Goal: Transaction & Acquisition: Purchase product/service

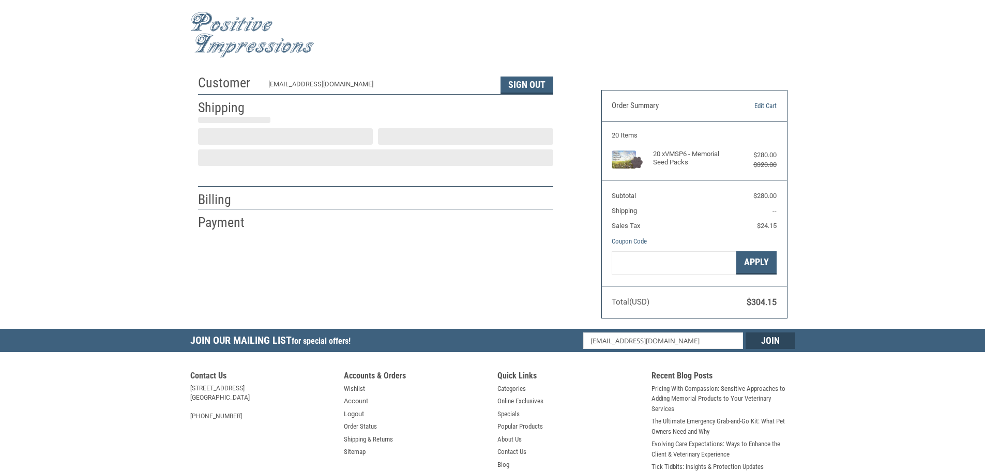
scroll to position [1, 0]
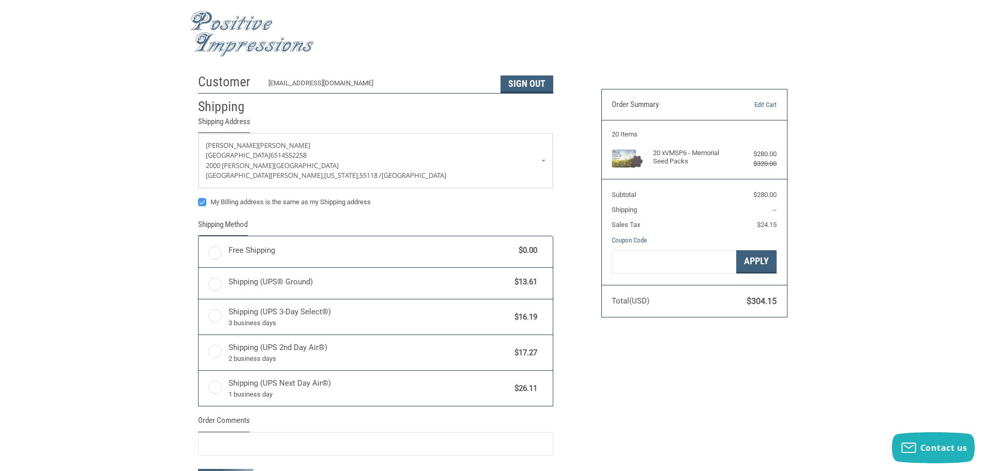
radio input "true"
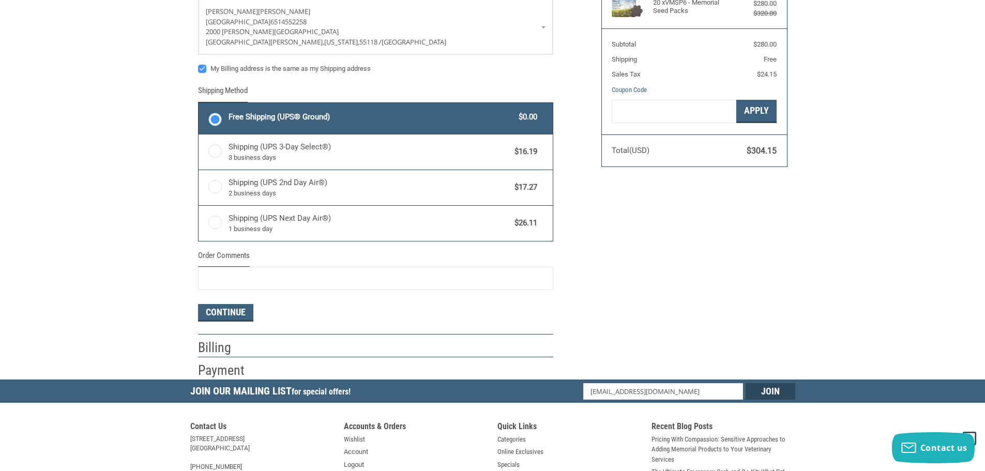
scroll to position [156, 0]
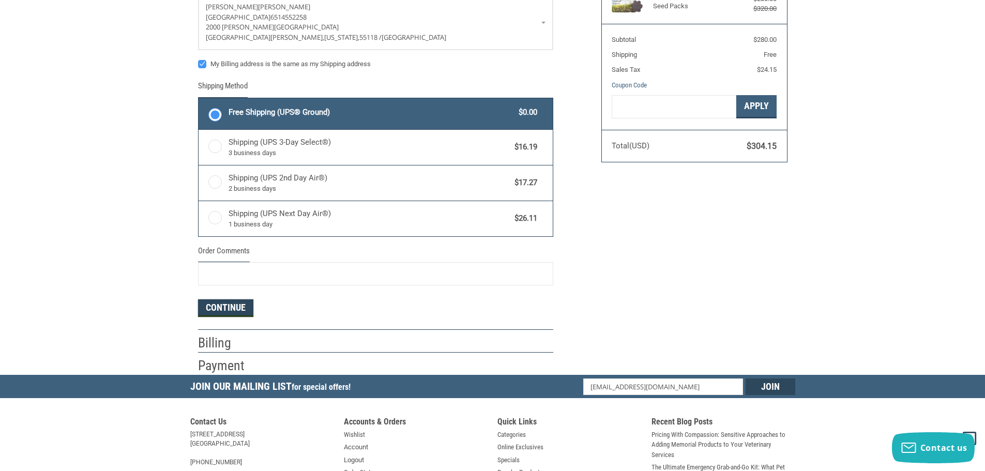
click at [233, 315] on button "Continue" at bounding box center [225, 308] width 55 height 18
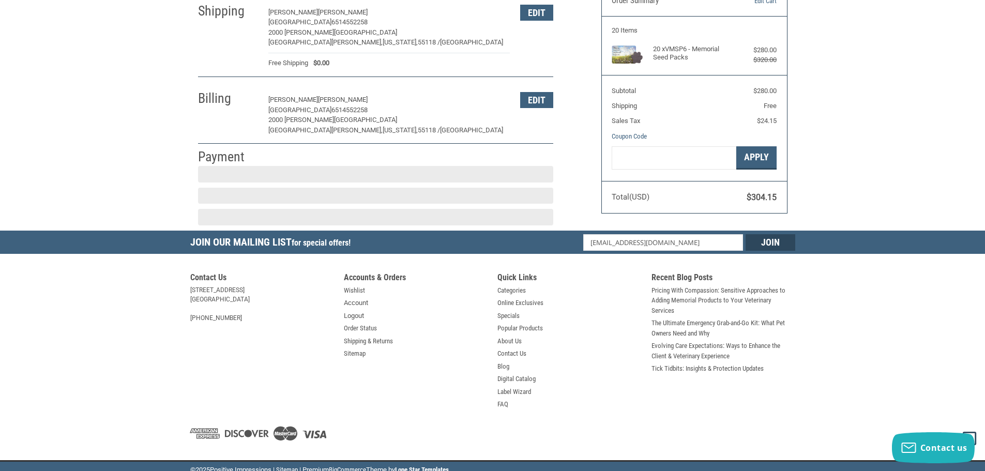
scroll to position [112, 0]
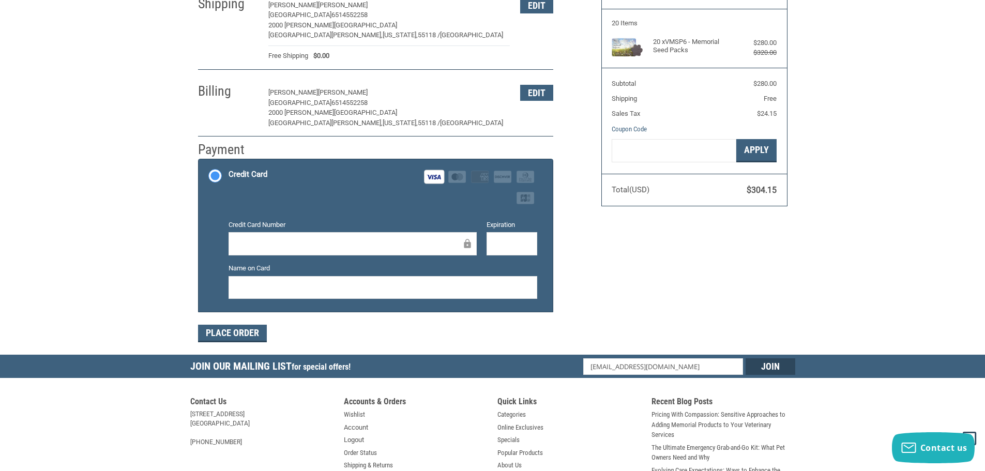
click at [509, 276] on div at bounding box center [383, 287] width 309 height 23
click at [247, 331] on button "Place Order" at bounding box center [232, 334] width 69 height 18
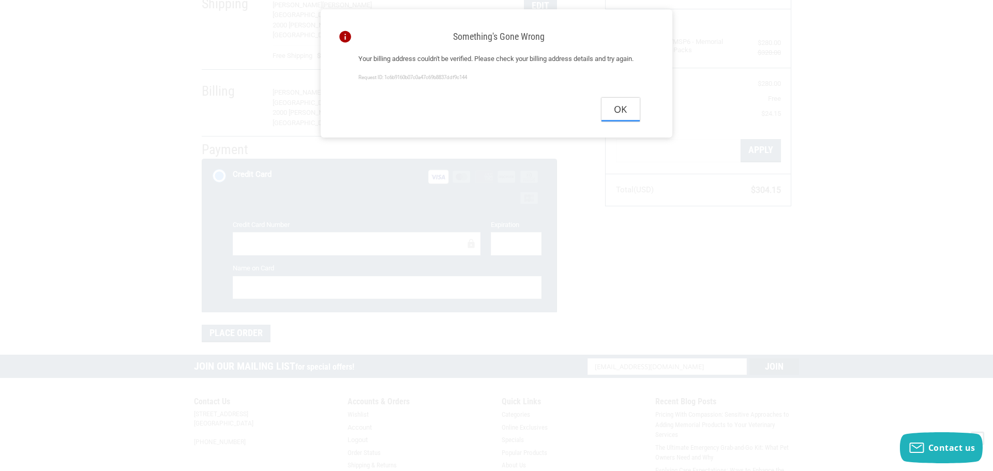
click at [624, 121] on button "Ok" at bounding box center [620, 109] width 38 height 23
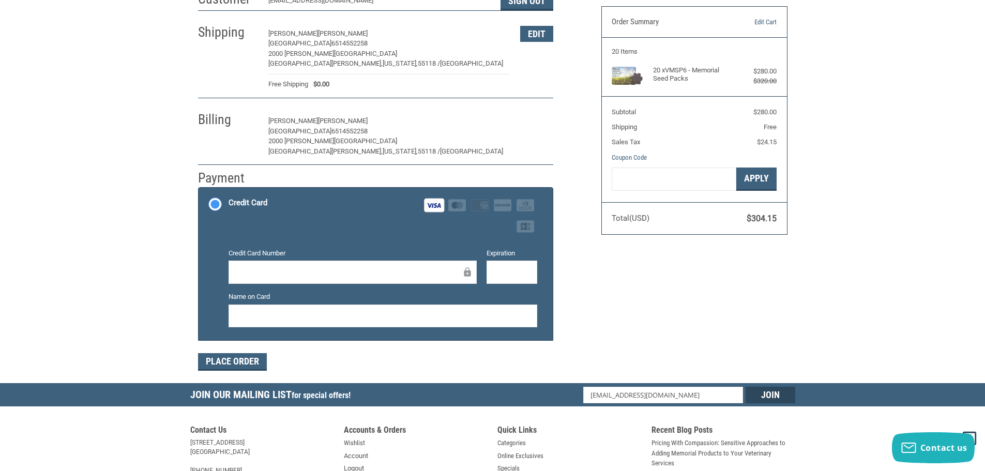
scroll to position [61, 0]
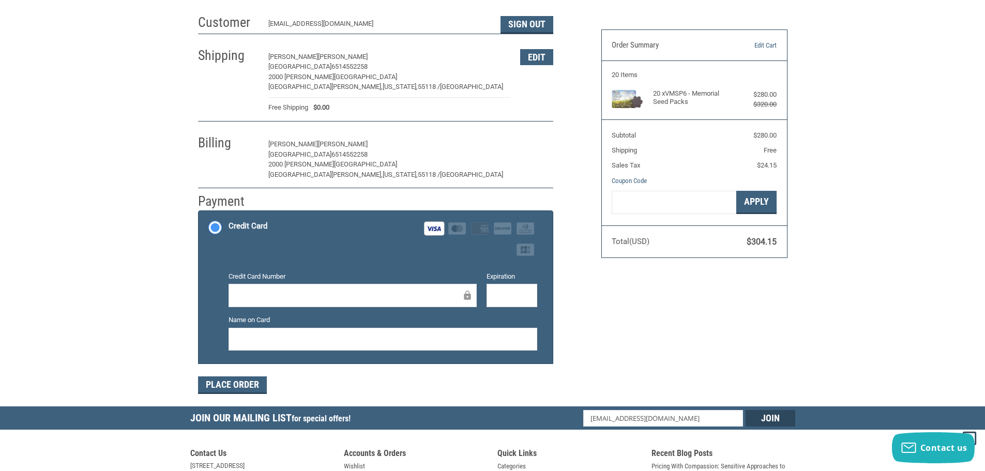
click at [541, 138] on button "Edit" at bounding box center [536, 145] width 33 height 16
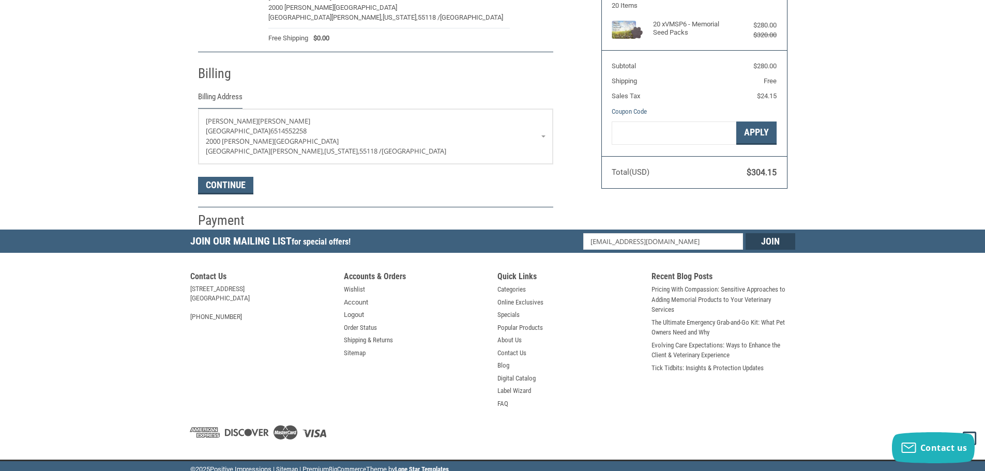
scroll to position [137, 0]
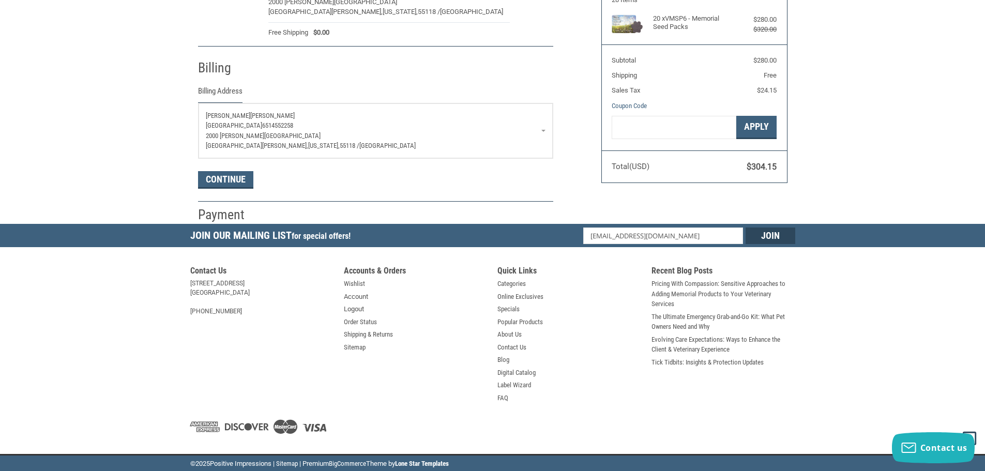
click at [475, 127] on p "[GEOGRAPHIC_DATA] 6514552258" at bounding box center [376, 125] width 340 height 10
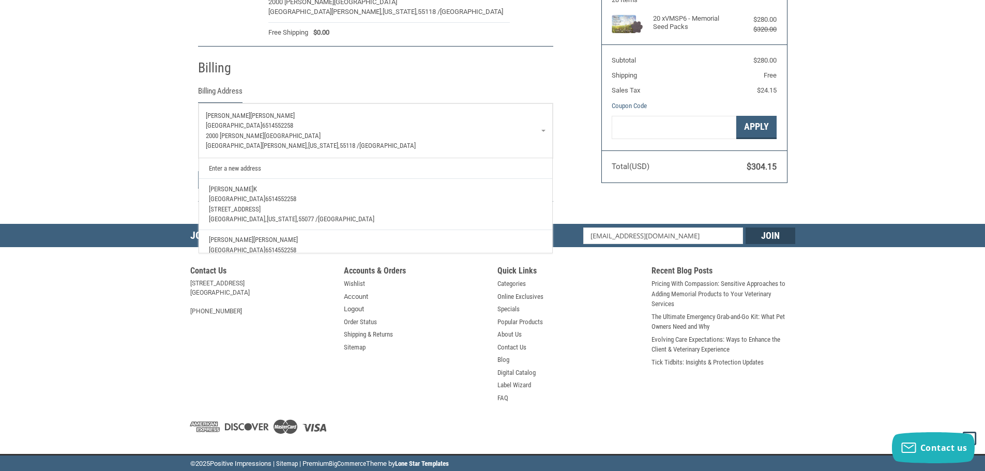
click at [278, 238] on p "[PERSON_NAME]" at bounding box center [375, 240] width 333 height 10
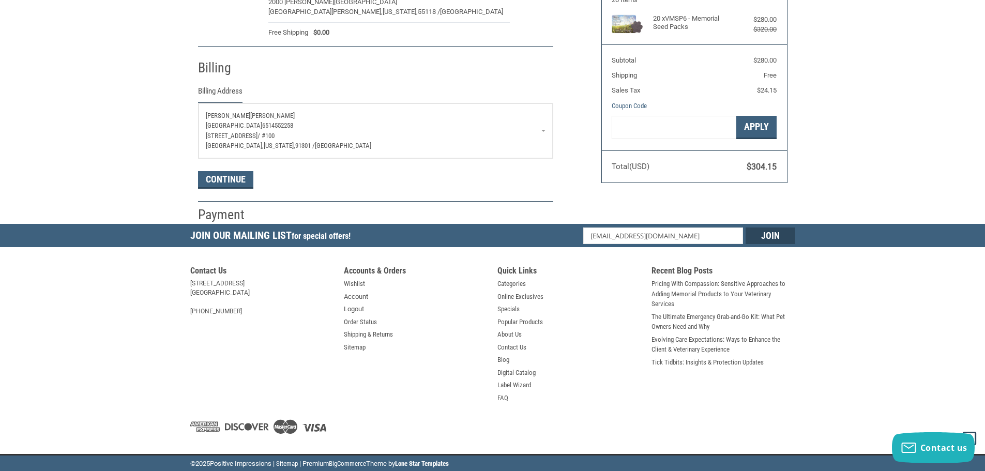
click at [506, 123] on p "[GEOGRAPHIC_DATA] 6514552258" at bounding box center [376, 125] width 340 height 10
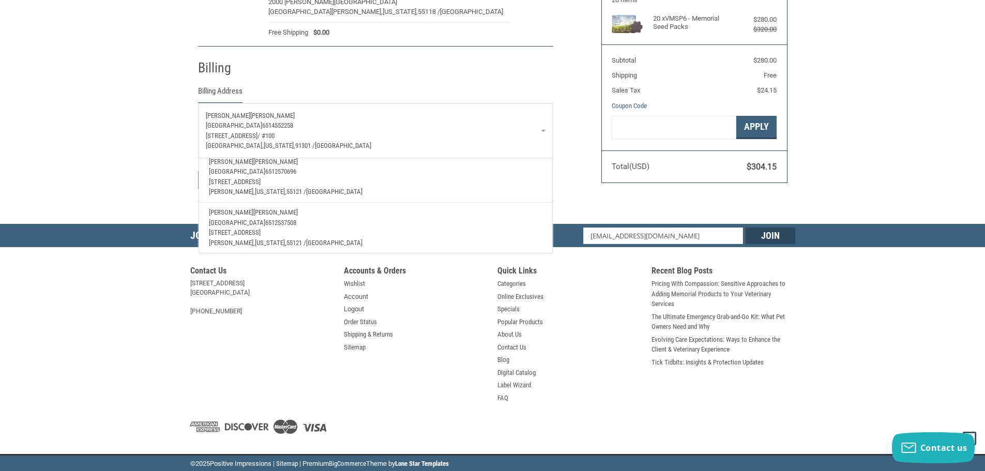
scroll to position [241, 0]
click at [292, 174] on p "[STREET_ADDRESS]" at bounding box center [375, 179] width 333 height 10
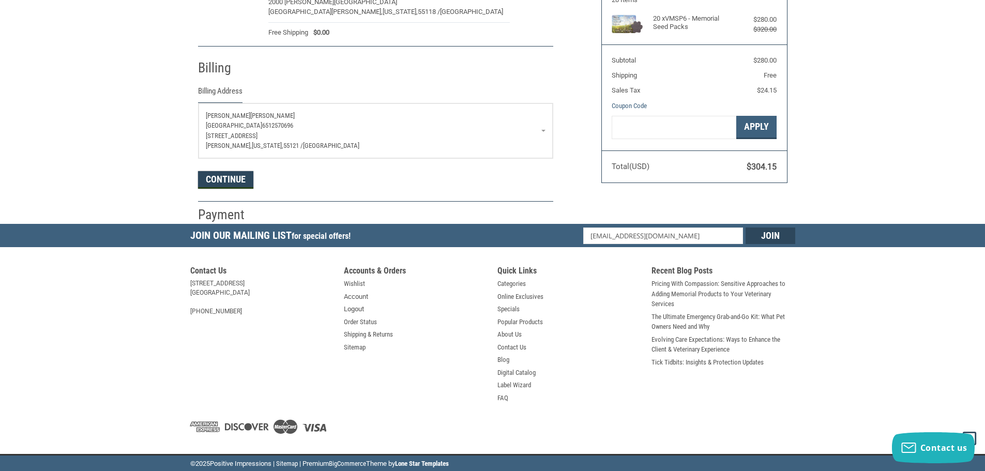
click at [238, 182] on button "Continue" at bounding box center [225, 180] width 55 height 18
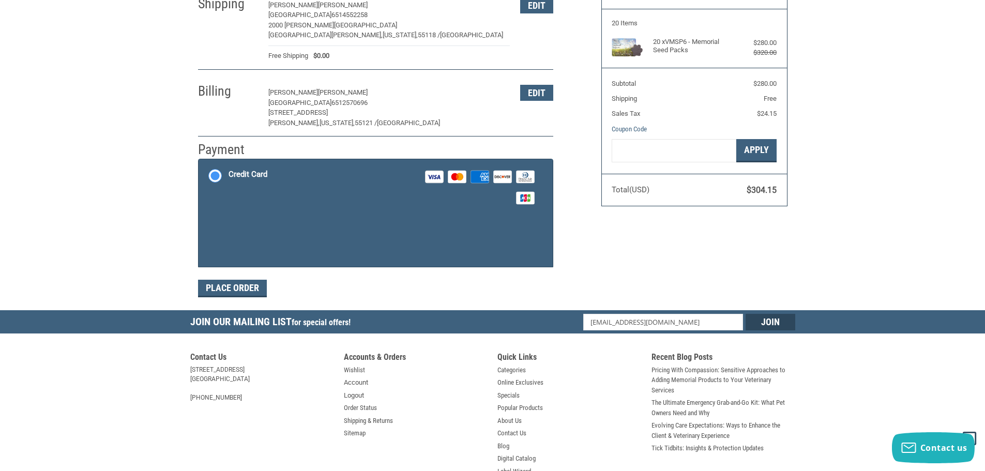
scroll to position [137, 0]
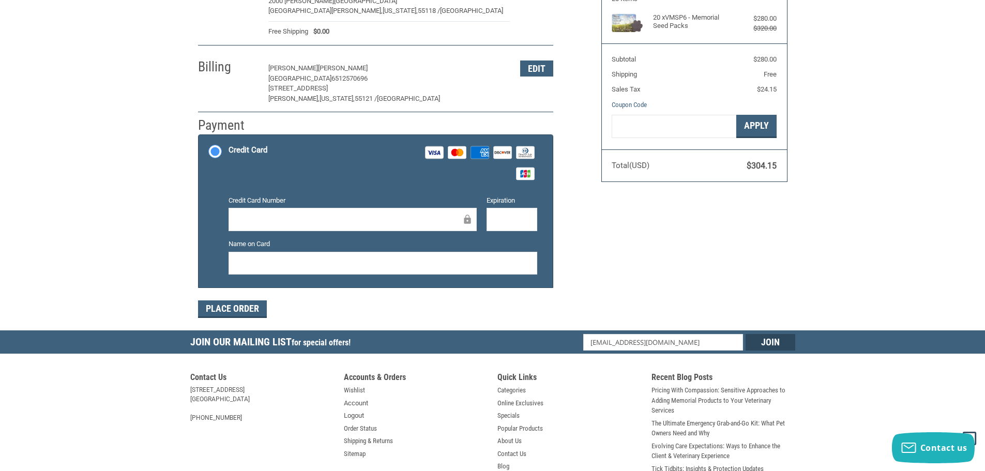
click at [271, 212] on div at bounding box center [353, 219] width 248 height 23
click at [224, 311] on button "Place Order" at bounding box center [232, 309] width 69 height 18
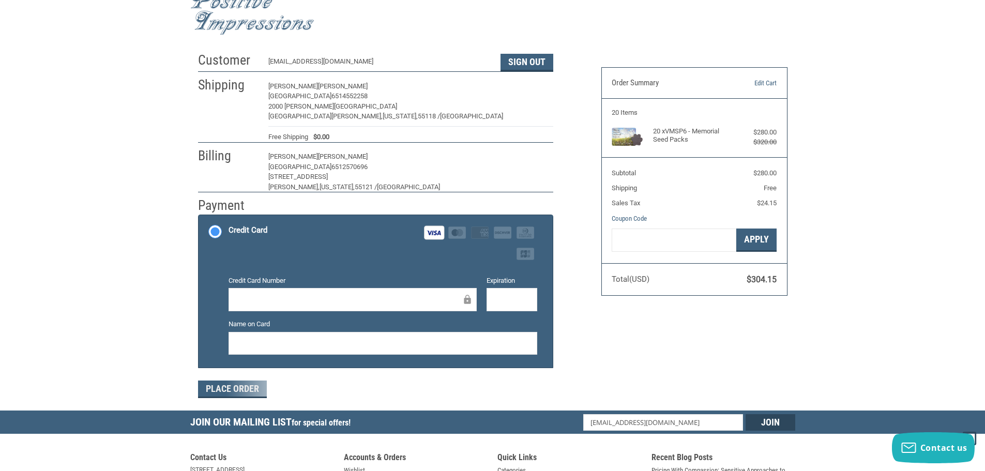
scroll to position [0, 0]
